Goal: Task Accomplishment & Management: Manage account settings

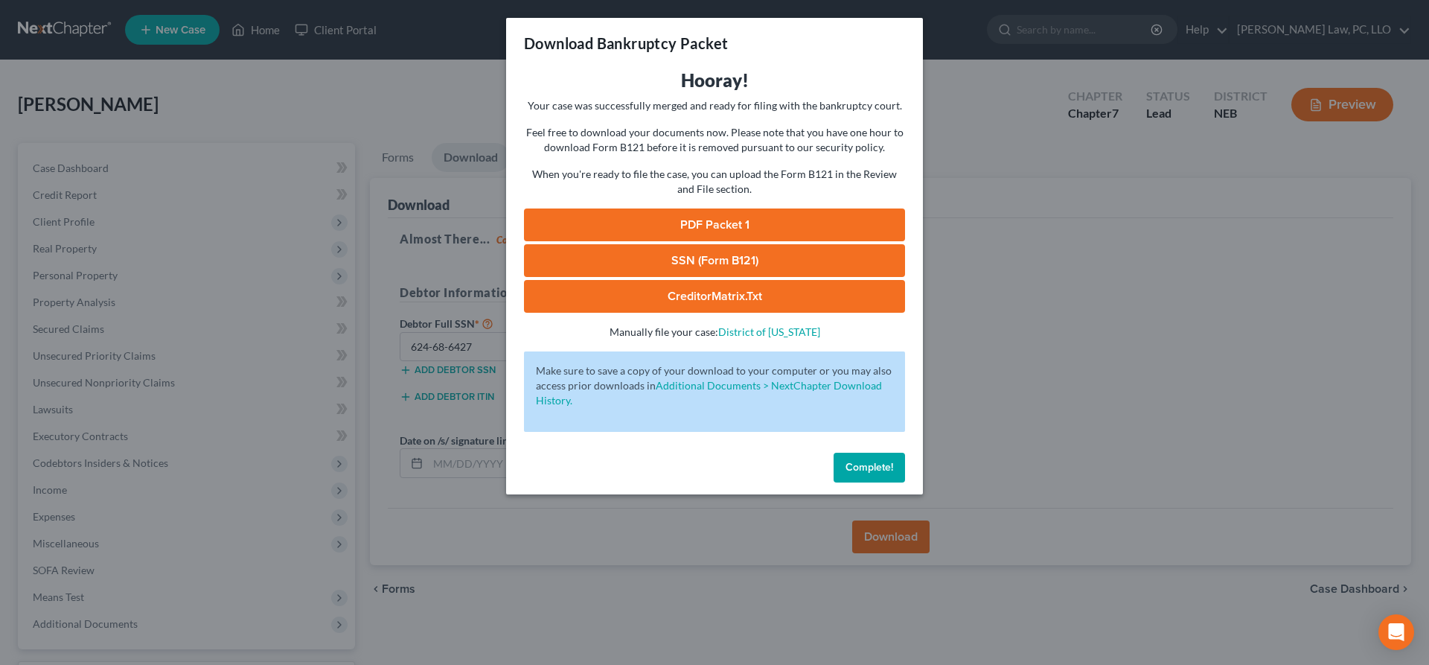
scroll to position [125, 0]
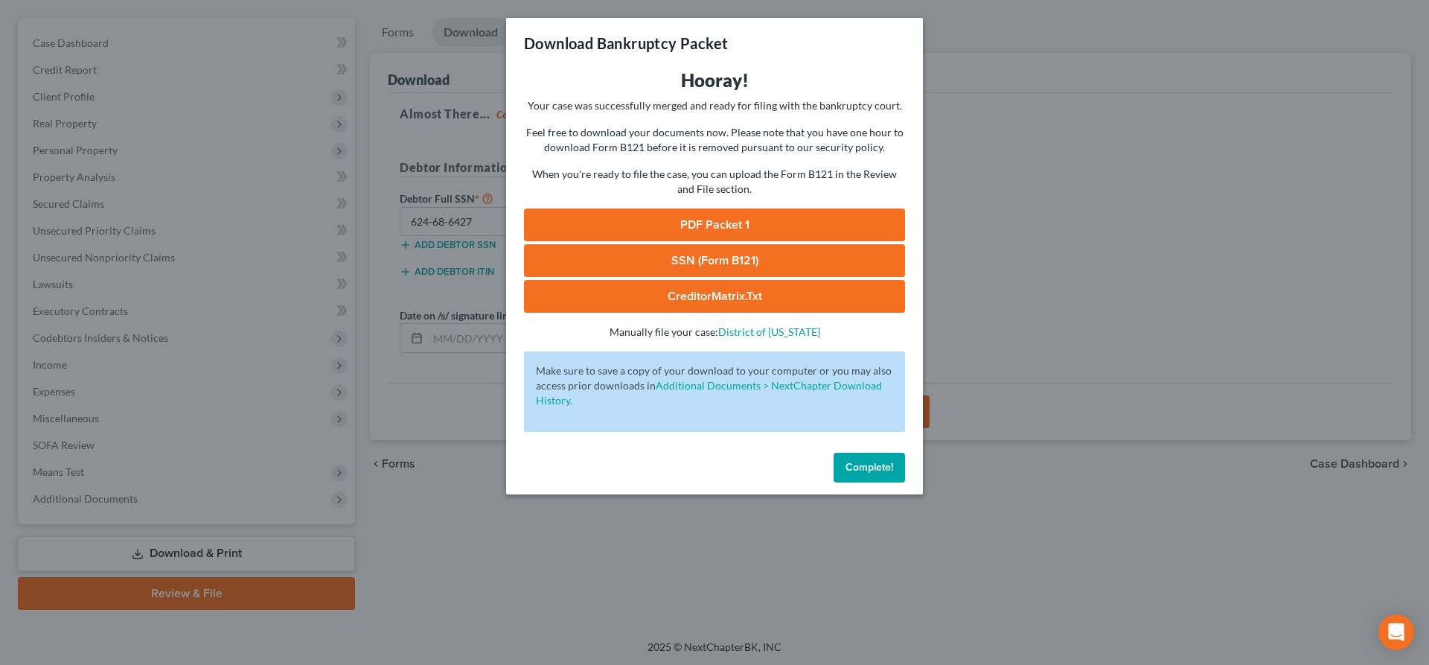
click at [881, 471] on span "Complete!" at bounding box center [870, 467] width 48 height 13
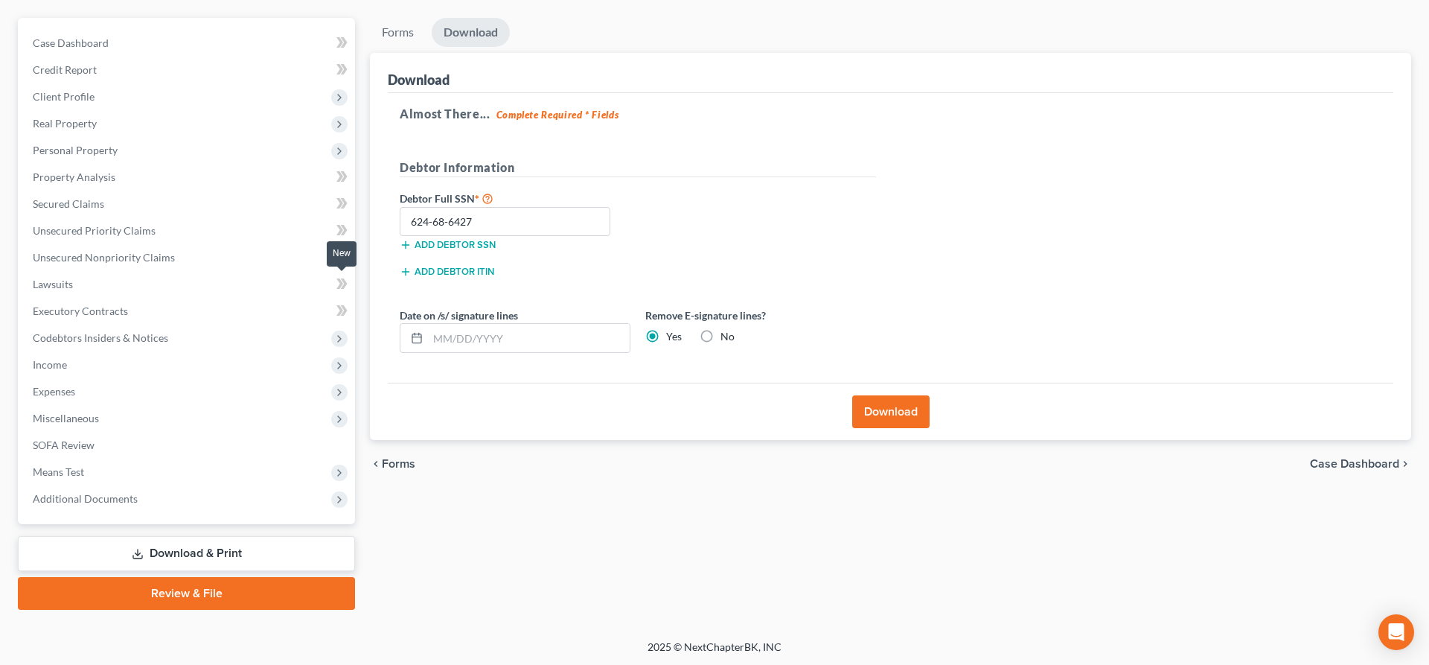
scroll to position [0, 0]
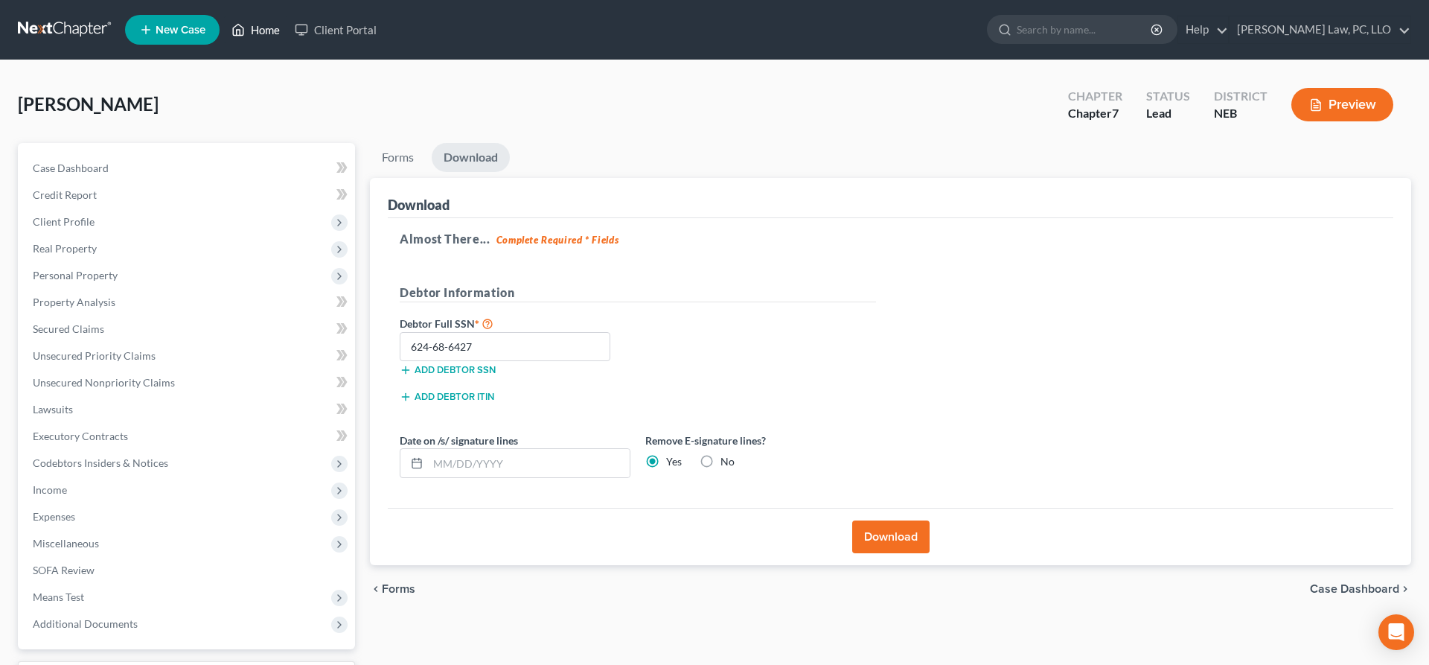
click at [268, 28] on link "Home" at bounding box center [255, 29] width 63 height 27
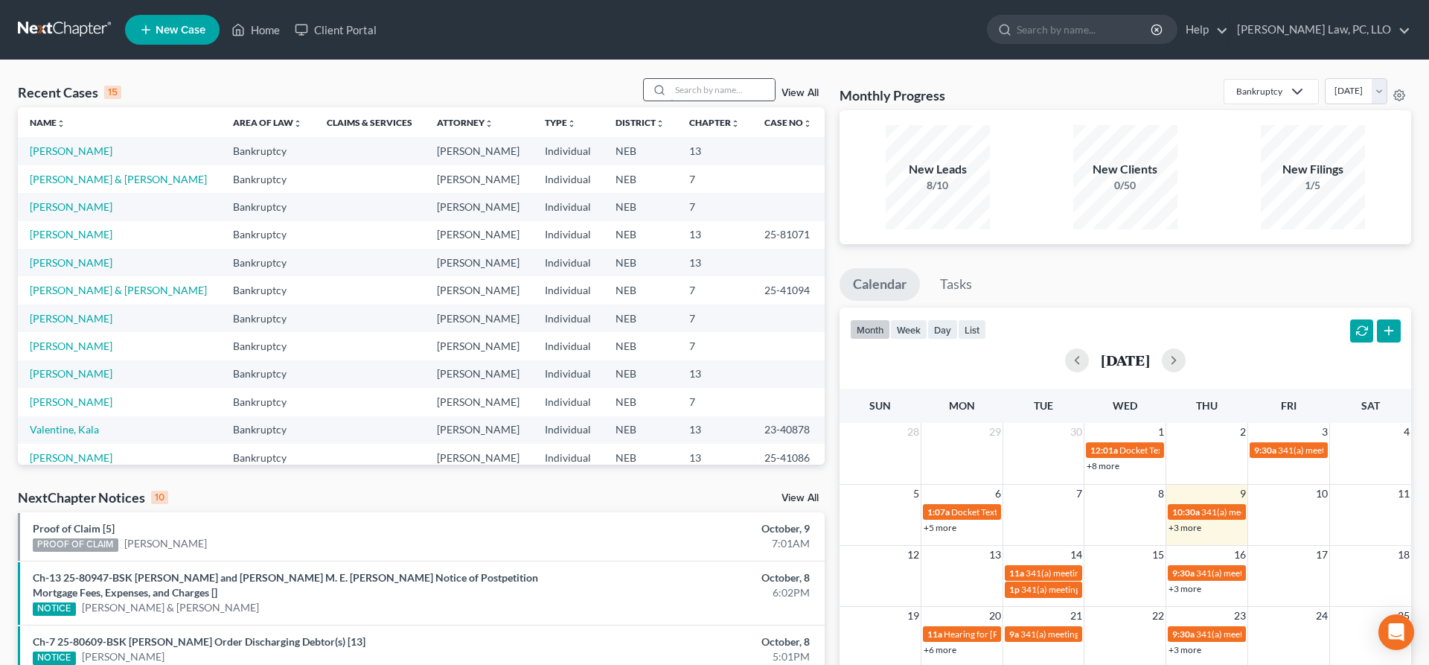
click at [709, 91] on input "search" at bounding box center [723, 90] width 104 height 22
type input "williams-poe"
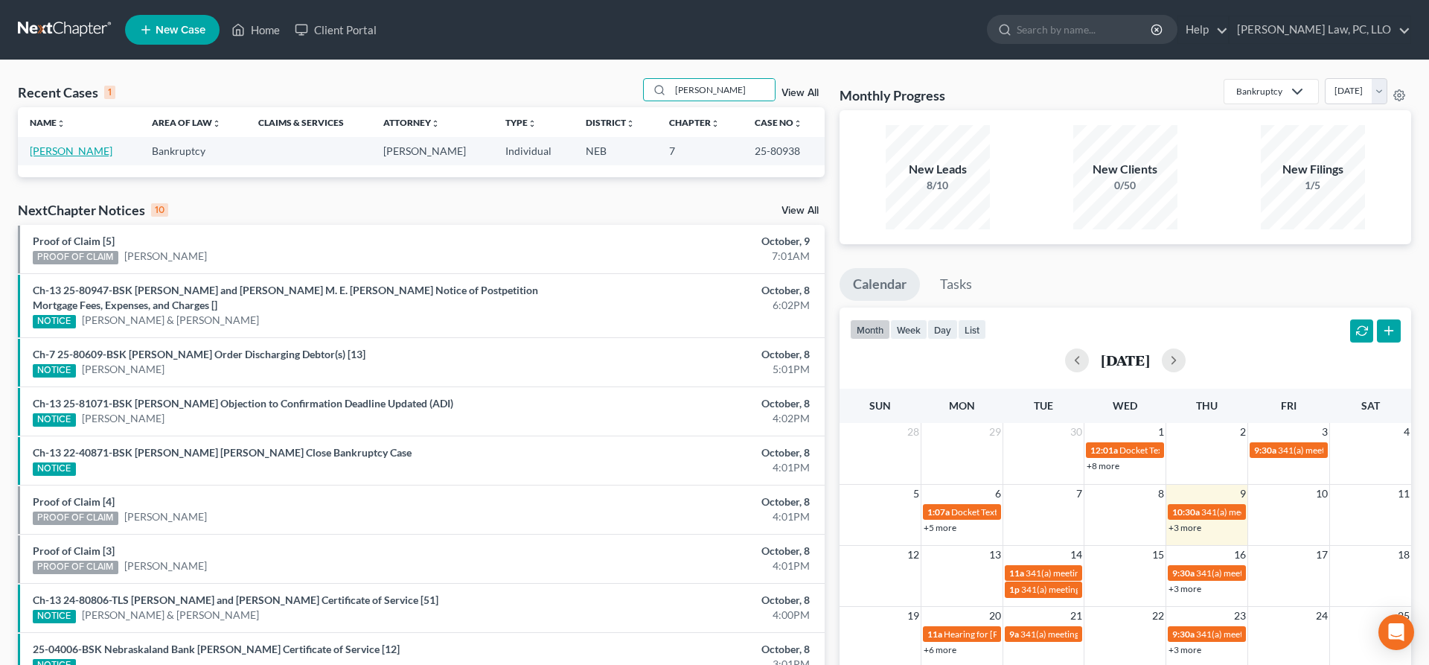
click at [75, 153] on link "[PERSON_NAME]" at bounding box center [71, 150] width 83 height 13
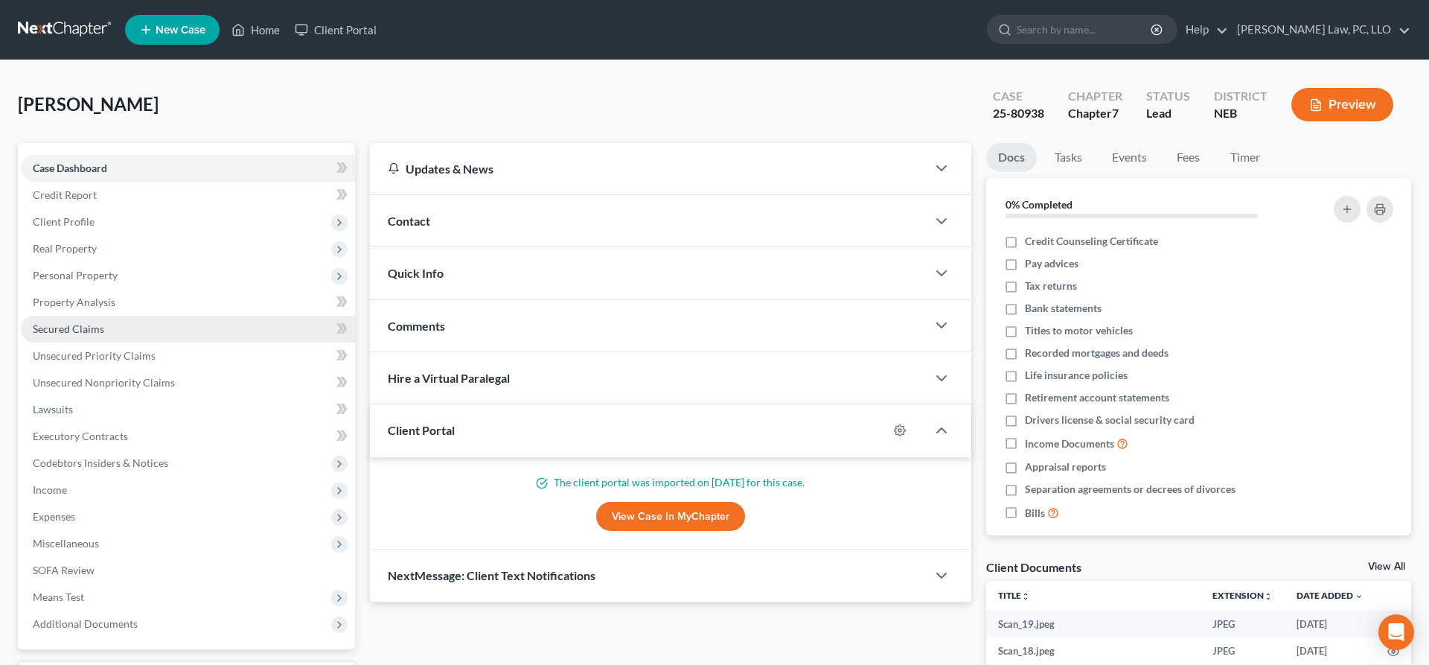
click at [78, 322] on link "Secured Claims" at bounding box center [188, 329] width 334 height 27
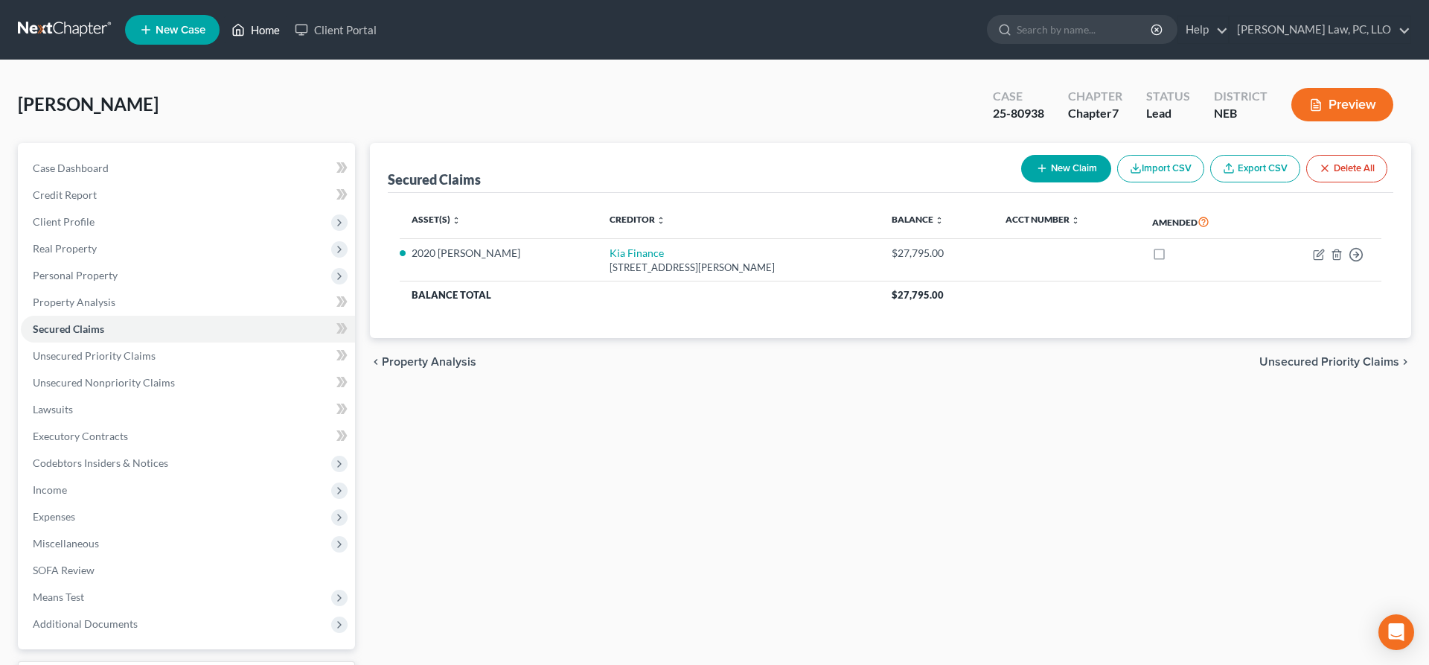
click at [256, 33] on link "Home" at bounding box center [255, 29] width 63 height 27
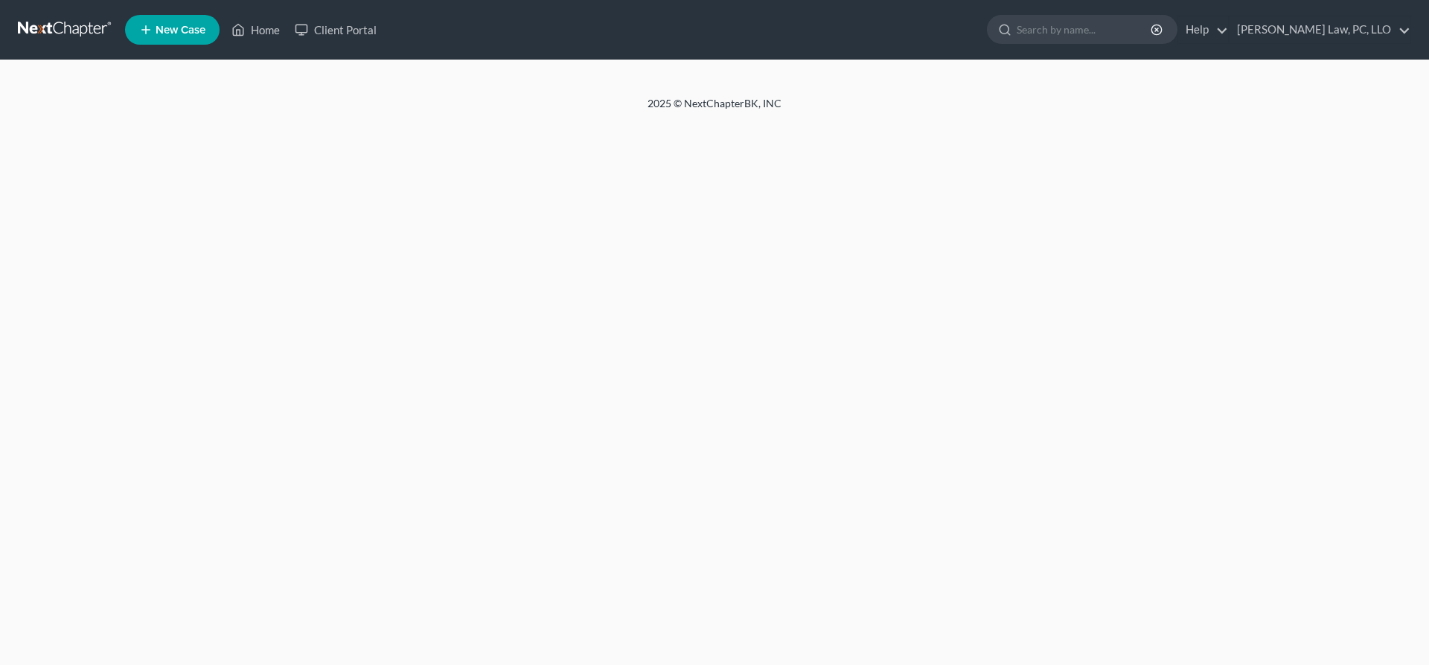
select select "30"
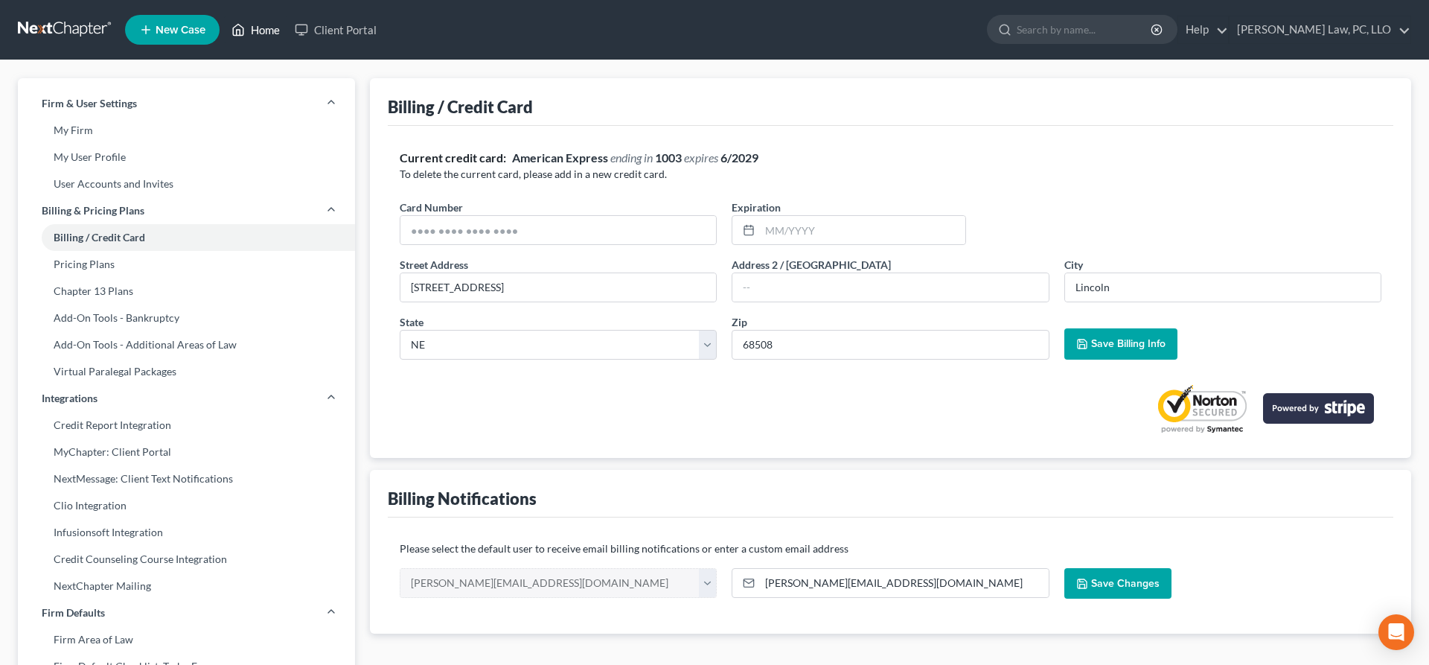
click at [261, 26] on link "Home" at bounding box center [255, 29] width 63 height 27
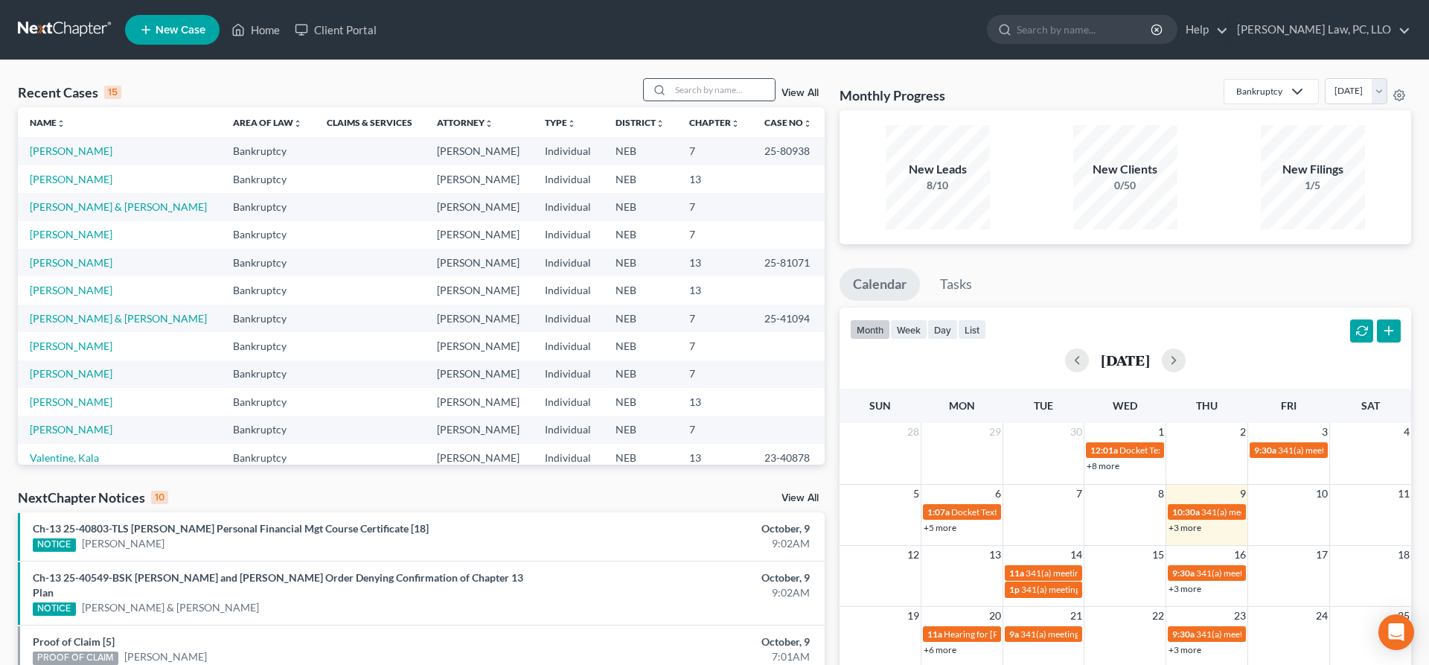
click at [696, 84] on input "search" at bounding box center [723, 90] width 104 height 22
type input "[PERSON_NAME]"
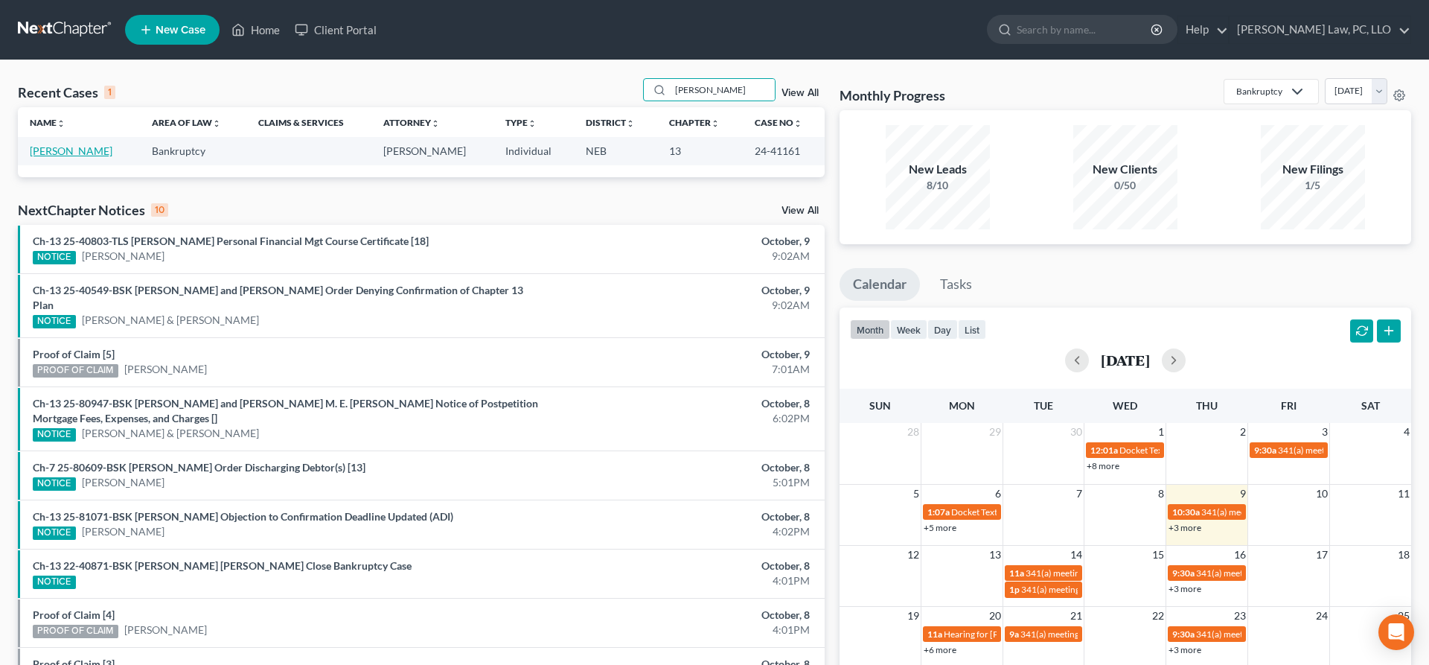
click at [76, 153] on link "[PERSON_NAME]" at bounding box center [71, 150] width 83 height 13
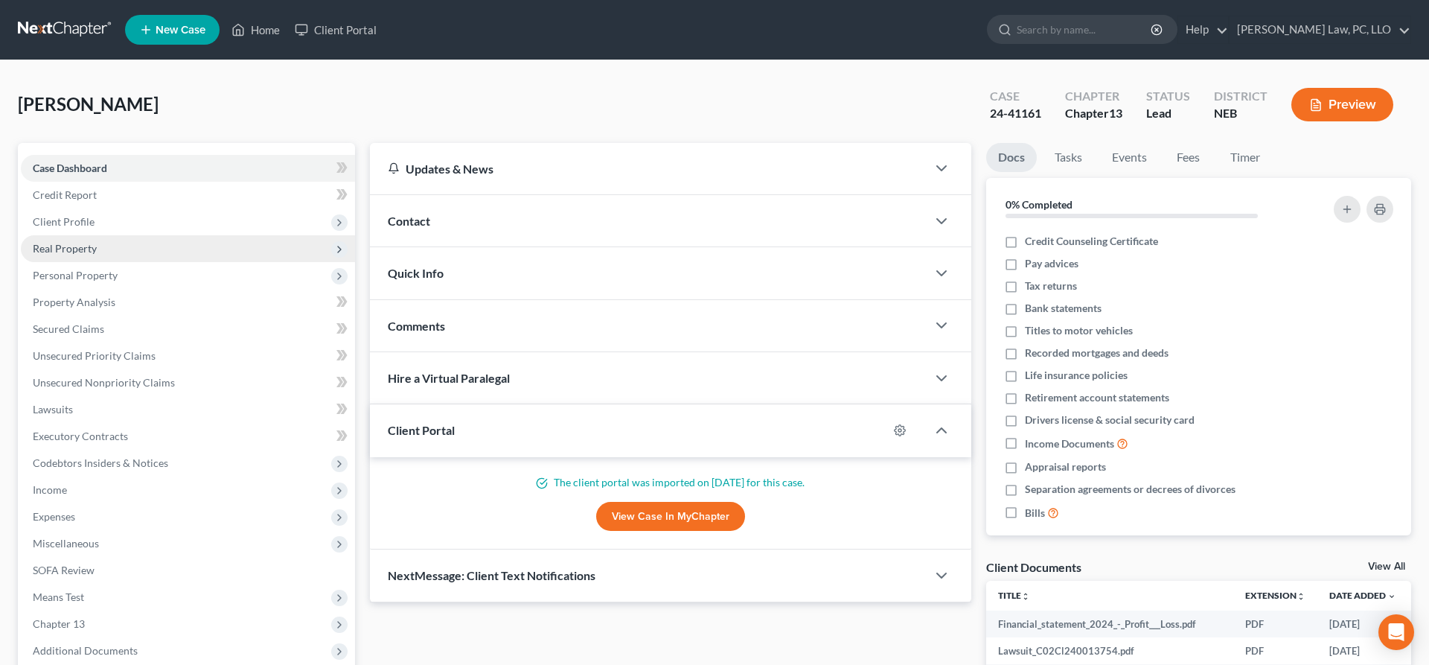
click at [105, 257] on span "Real Property" at bounding box center [188, 248] width 334 height 27
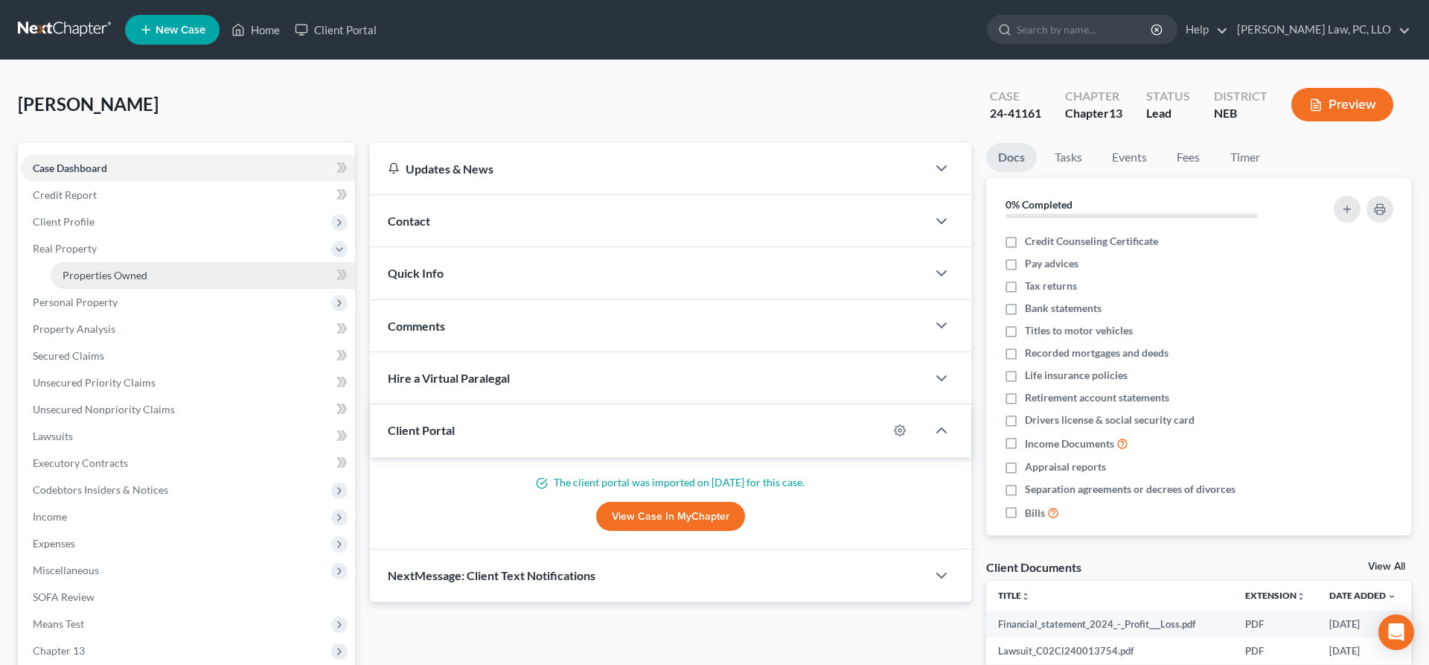
click at [107, 270] on span "Properties Owned" at bounding box center [105, 275] width 85 height 13
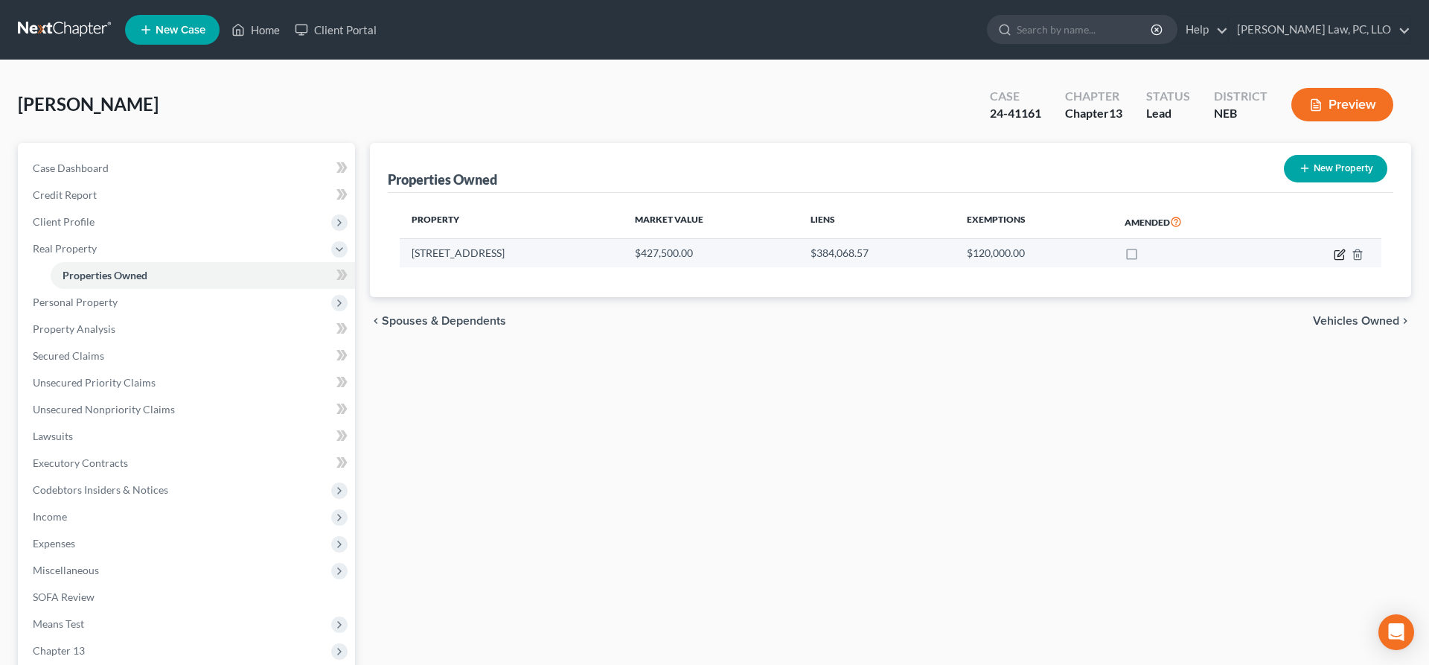
click at [1336, 252] on icon "button" at bounding box center [1340, 255] width 12 height 12
select select "30"
select select "3"
select select "6"
